Goal: Find specific page/section: Find specific page/section

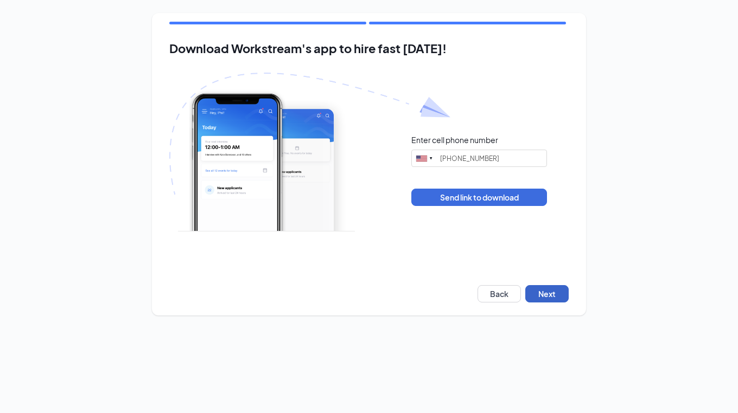
click at [547, 295] on button "Next" at bounding box center [546, 293] width 43 height 17
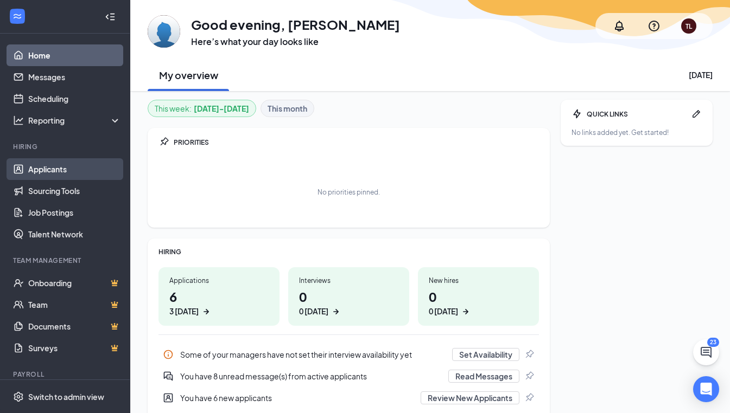
click at [56, 174] on link "Applicants" at bounding box center [74, 169] width 93 height 22
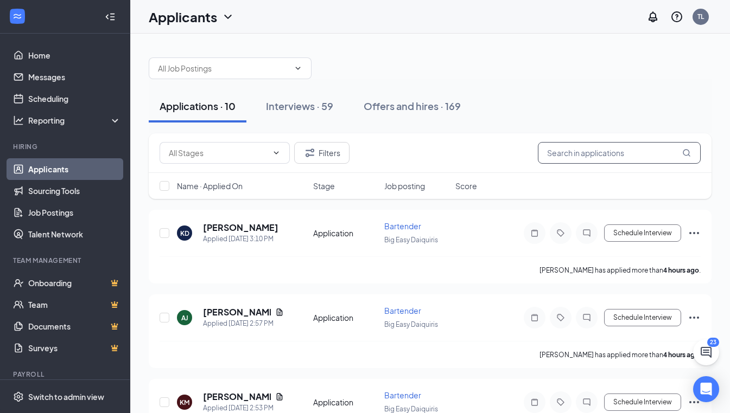
click at [558, 154] on input "text" at bounding box center [619, 153] width 163 height 22
click at [320, 105] on div "Interviews · 59" at bounding box center [299, 106] width 67 height 14
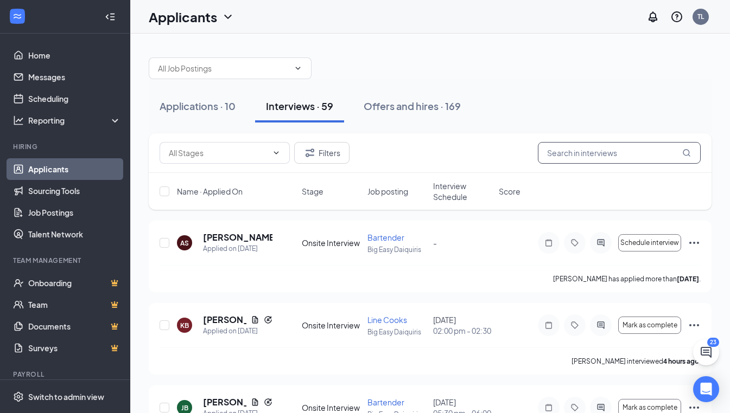
click at [566, 157] on input "text" at bounding box center [619, 153] width 163 height 22
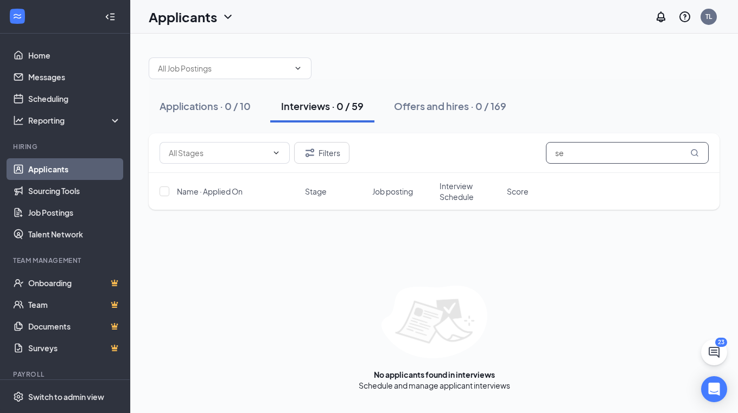
type input "s"
